Goal: Book appointment/travel/reservation

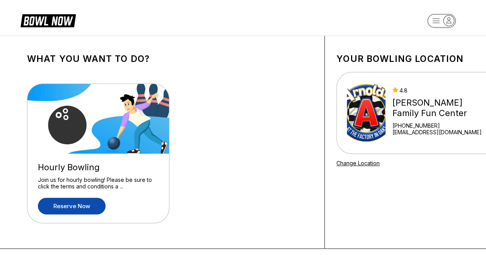
click at [90, 203] on link "Reserve now" at bounding box center [72, 206] width 68 height 17
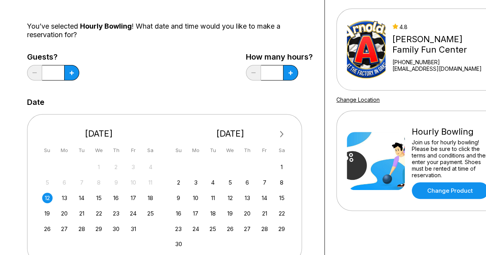
scroll to position [64, 0]
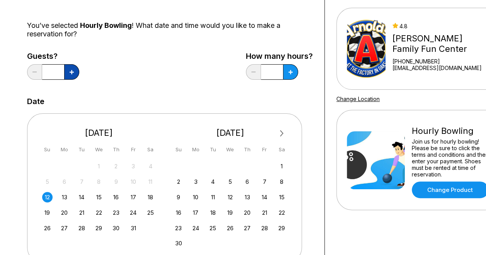
click at [74, 74] on button at bounding box center [71, 71] width 15 height 15
type input "*"
click at [46, 196] on div "12" at bounding box center [47, 197] width 10 height 10
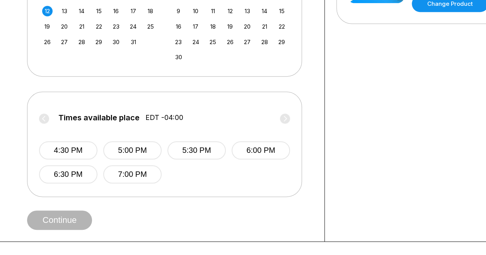
scroll to position [251, 0]
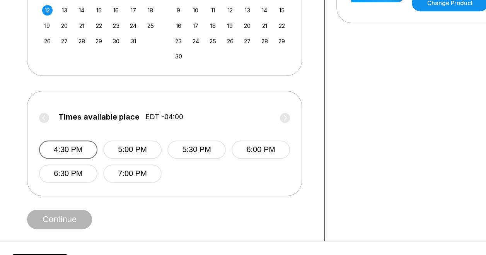
click at [62, 150] on button "4:30 PM" at bounding box center [68, 149] width 58 height 18
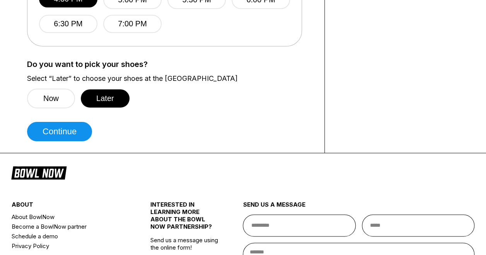
scroll to position [414, 0]
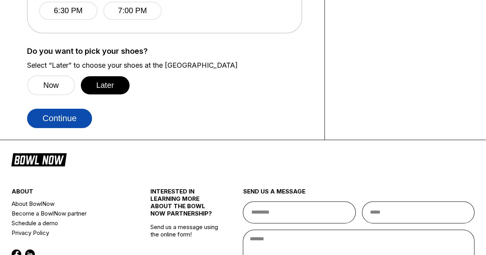
click at [72, 125] on button "Continue" at bounding box center [59, 118] width 65 height 19
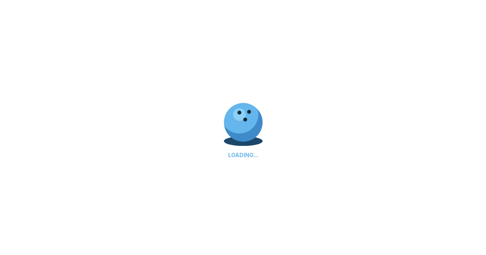
select select "**"
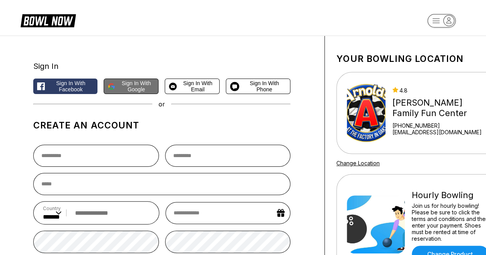
click at [139, 85] on span "Sign in with Google" at bounding box center [136, 86] width 36 height 12
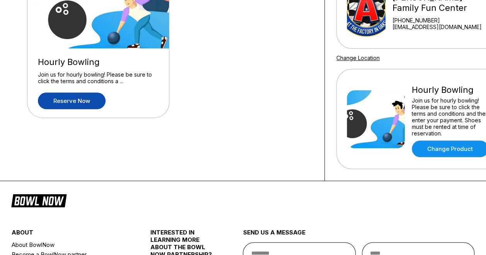
scroll to position [44, 0]
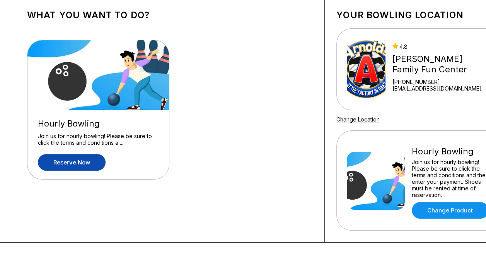
click at [86, 161] on link "Reserve now" at bounding box center [72, 162] width 68 height 17
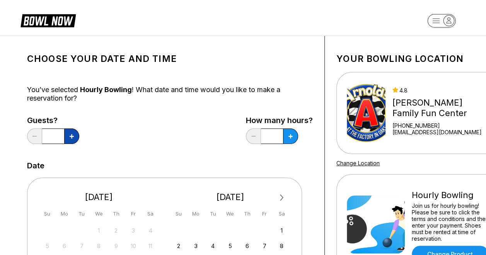
click at [72, 140] on button at bounding box center [71, 135] width 15 height 15
type input "*"
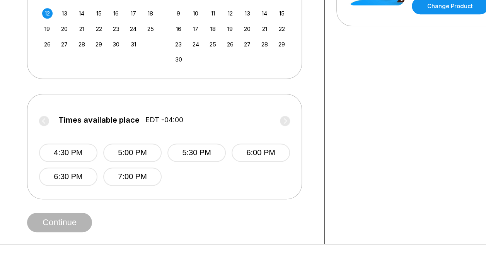
scroll to position [252, 0]
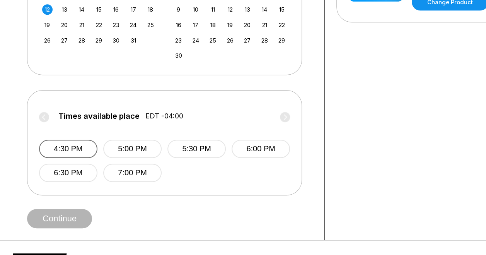
click at [72, 152] on button "4:30 PM" at bounding box center [68, 149] width 58 height 18
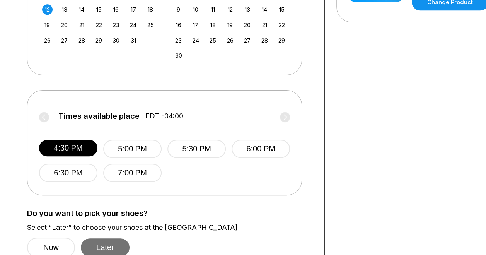
click at [111, 243] on button "Later" at bounding box center [105, 247] width 49 height 18
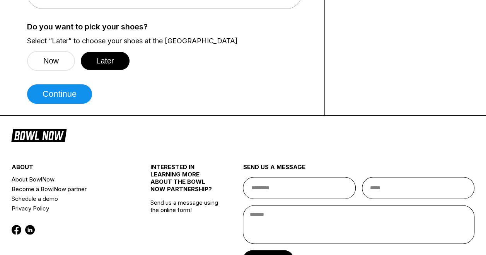
scroll to position [442, 0]
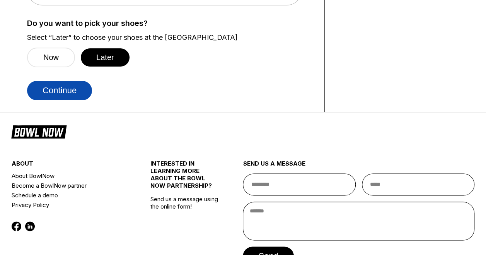
click at [75, 92] on button "Continue" at bounding box center [59, 90] width 65 height 19
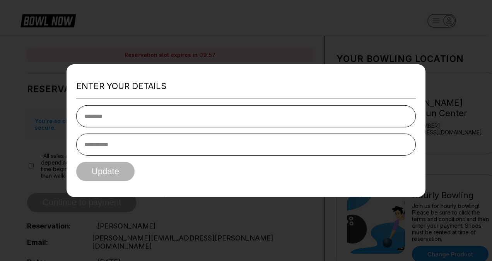
click at [195, 116] on input "text" at bounding box center [246, 116] width 340 height 22
type input "*******"
click at [129, 143] on input "tel" at bounding box center [246, 144] width 340 height 22
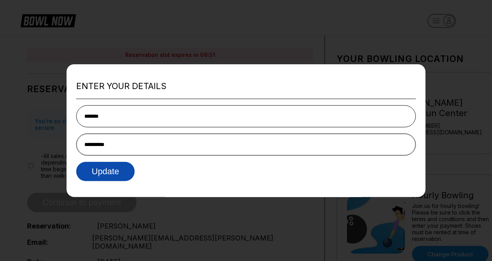
type input "**********"
click at [115, 170] on button "Update" at bounding box center [105, 170] width 58 height 19
